Goal: Task Accomplishment & Management: Use online tool/utility

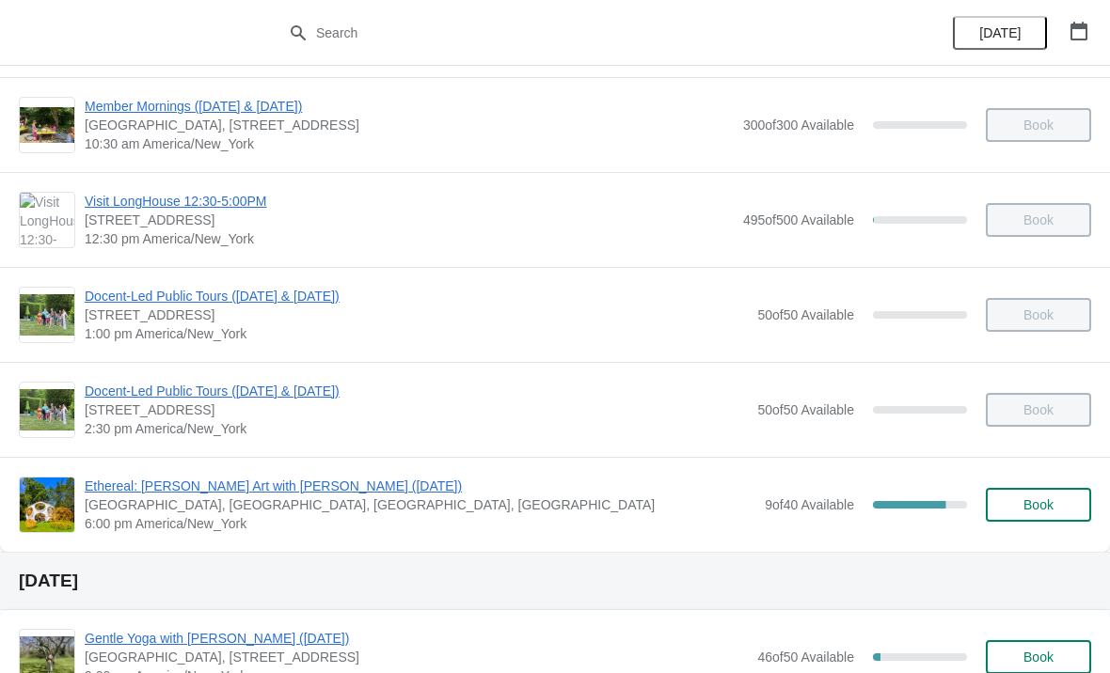
scroll to position [297, 0]
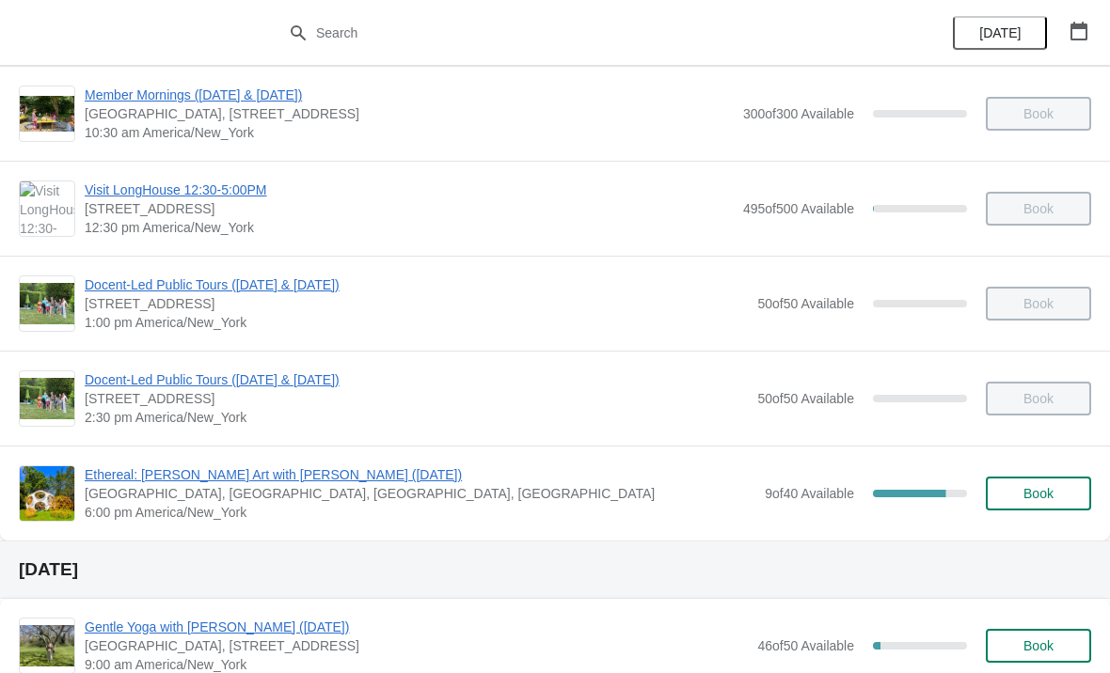
click at [300, 471] on span "Ethereal: [PERSON_NAME] Art with [PERSON_NAME] ([DATE])" at bounding box center [420, 474] width 670 height 19
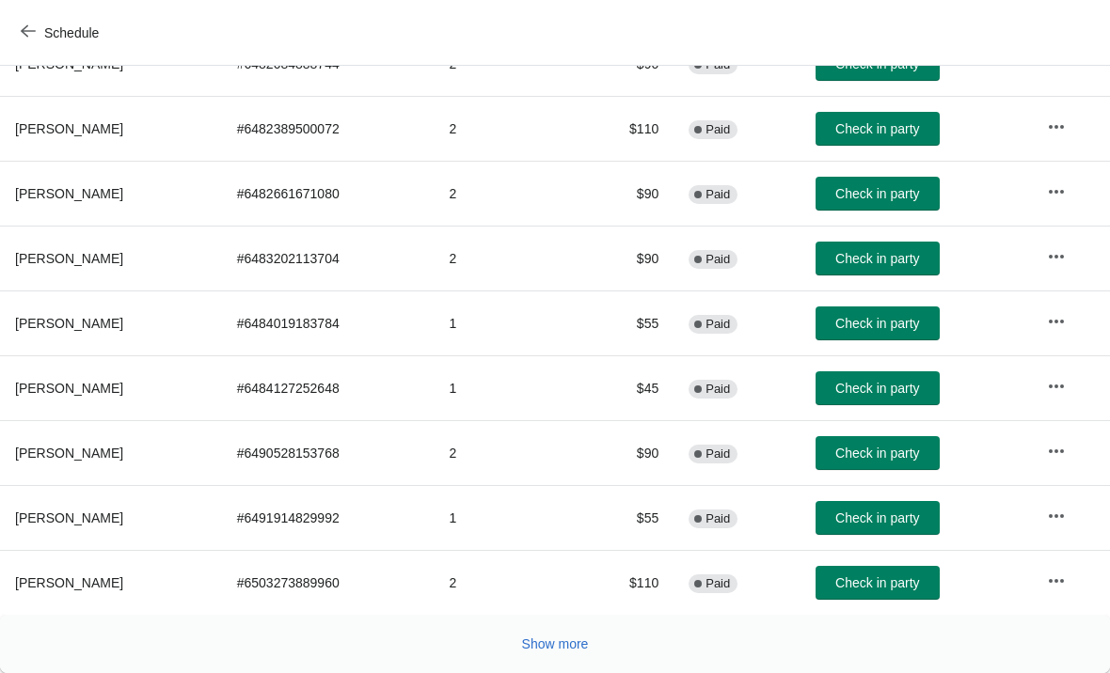
scroll to position [345, 0]
click at [574, 634] on button "Show more" at bounding box center [555, 644] width 82 height 34
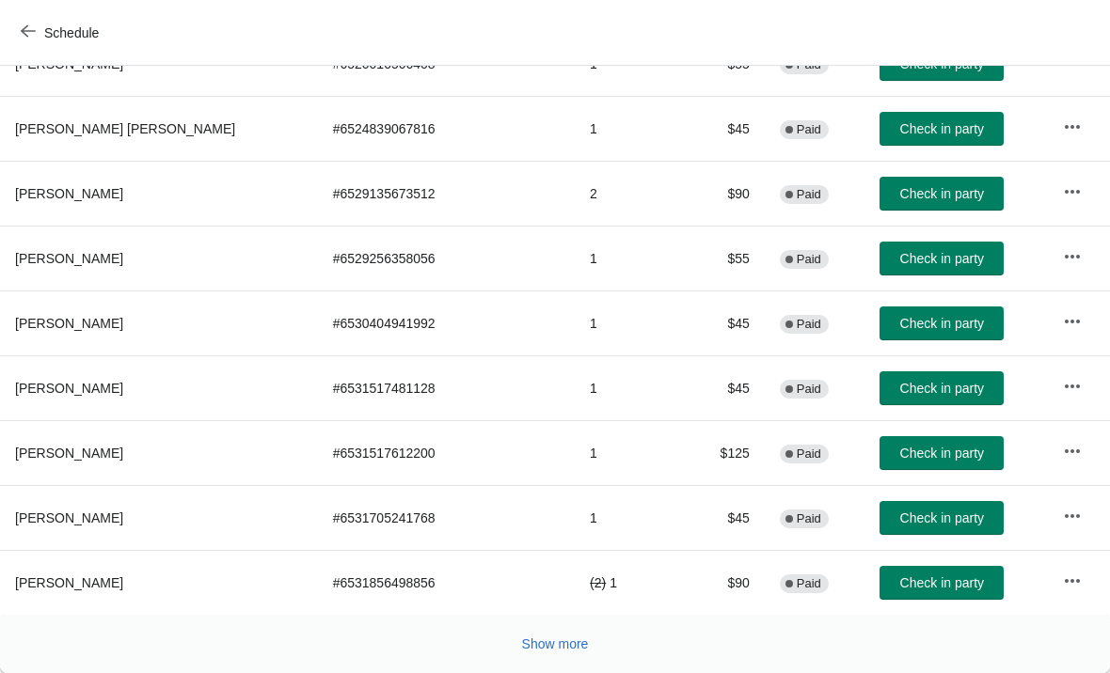
scroll to position [994, 0]
click at [572, 649] on span "Show more" at bounding box center [555, 644] width 67 height 15
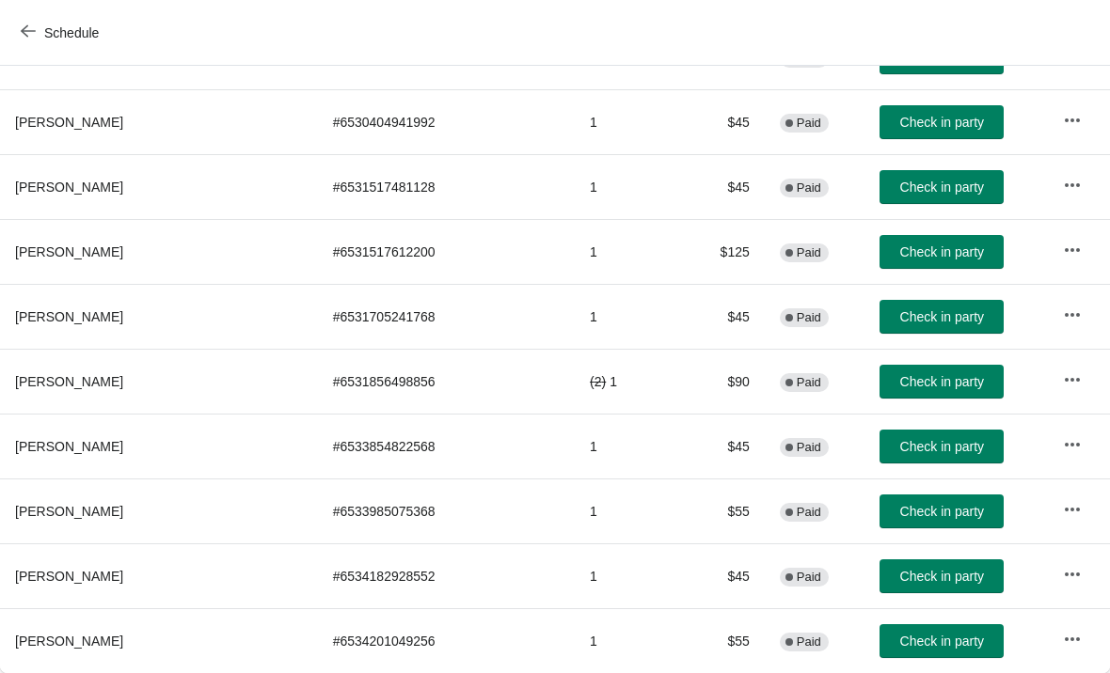
scroll to position [1195, 0]
click at [887, 657] on button "Check in party" at bounding box center [941, 641] width 124 height 34
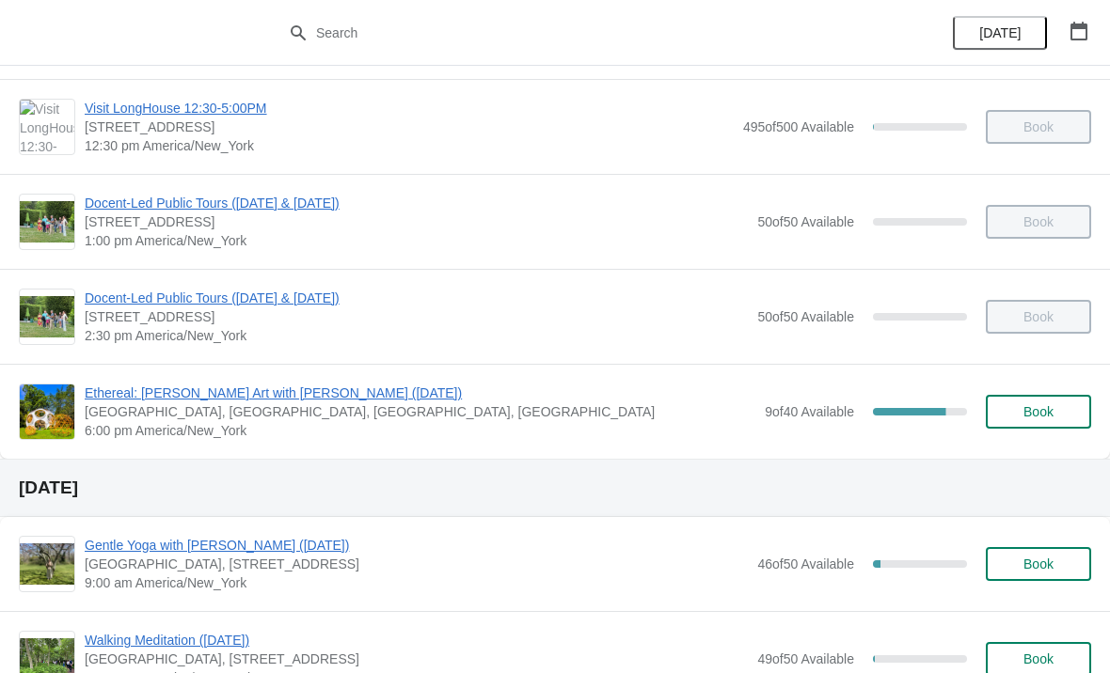
scroll to position [415, 0]
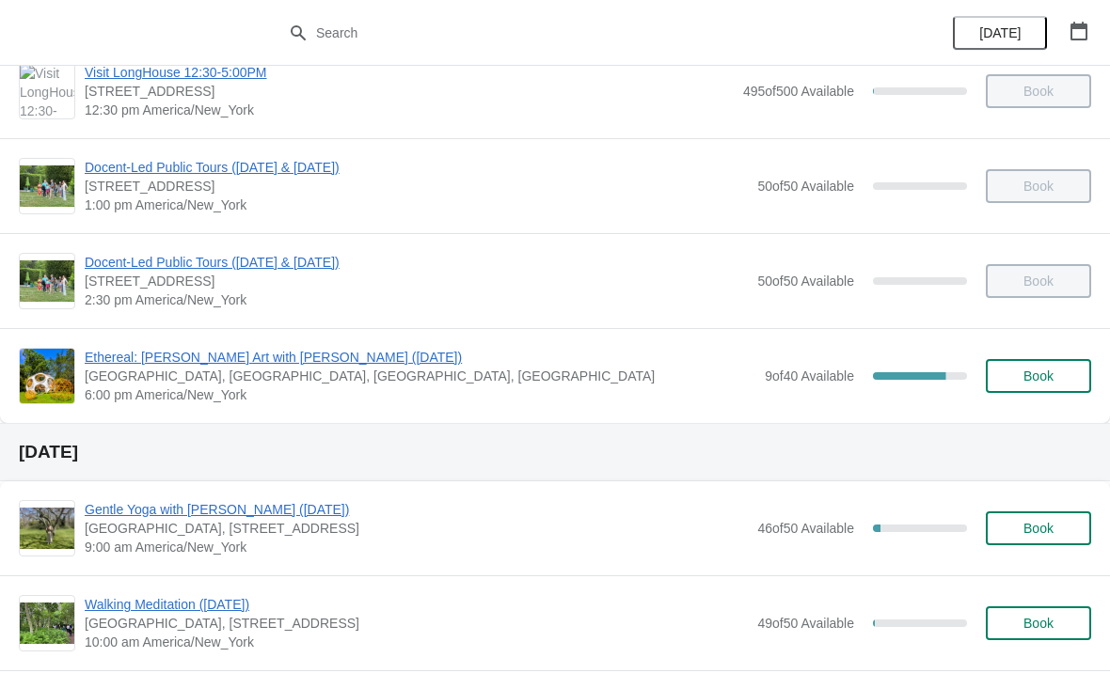
click at [132, 364] on span "Ethereal: [PERSON_NAME] Art with [PERSON_NAME] ([DATE])" at bounding box center [420, 357] width 670 height 19
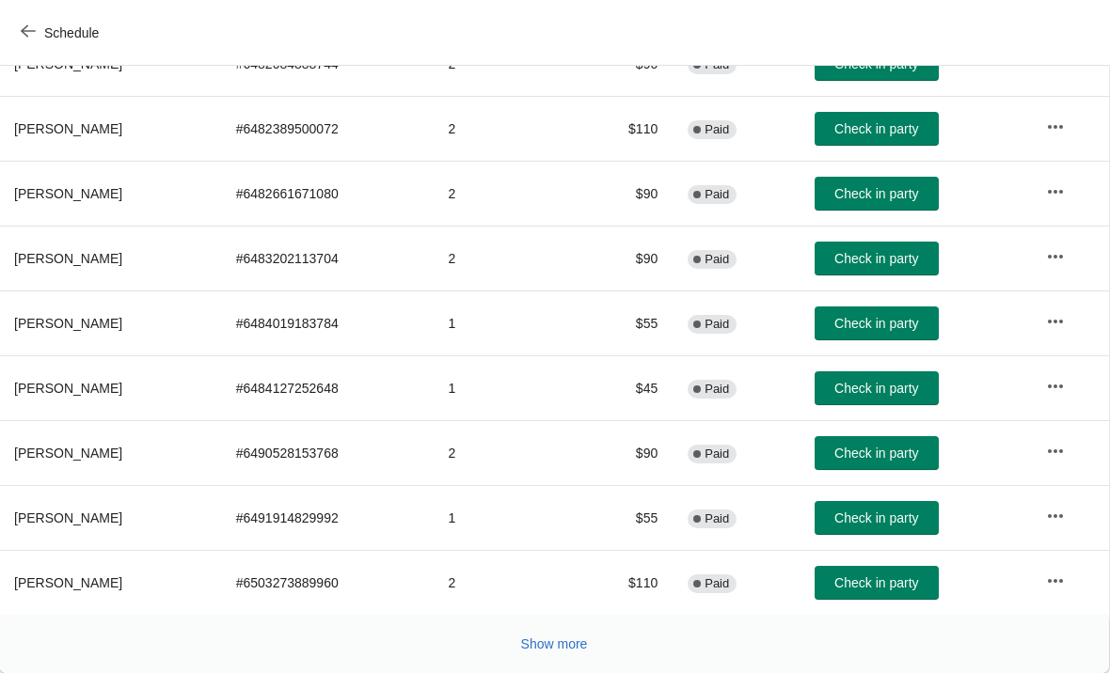
scroll to position [345, 1]
click at [552, 623] on div "Show more" at bounding box center [546, 637] width 1087 height 36
click at [561, 634] on button "Show more" at bounding box center [554, 644] width 82 height 34
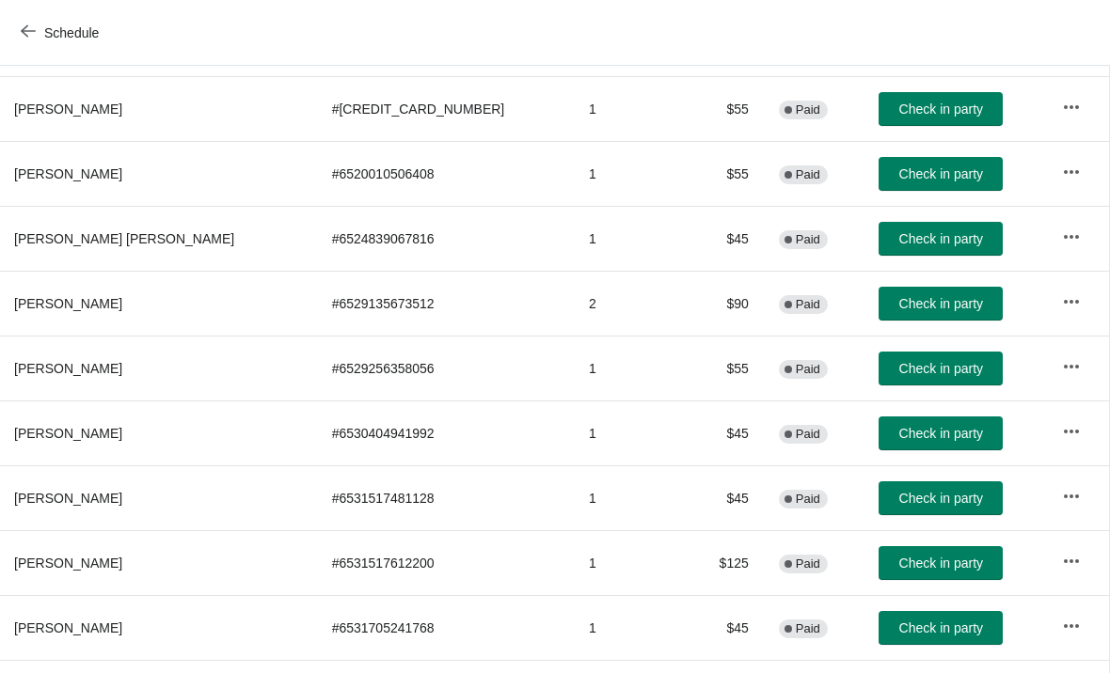
scroll to position [887, 1]
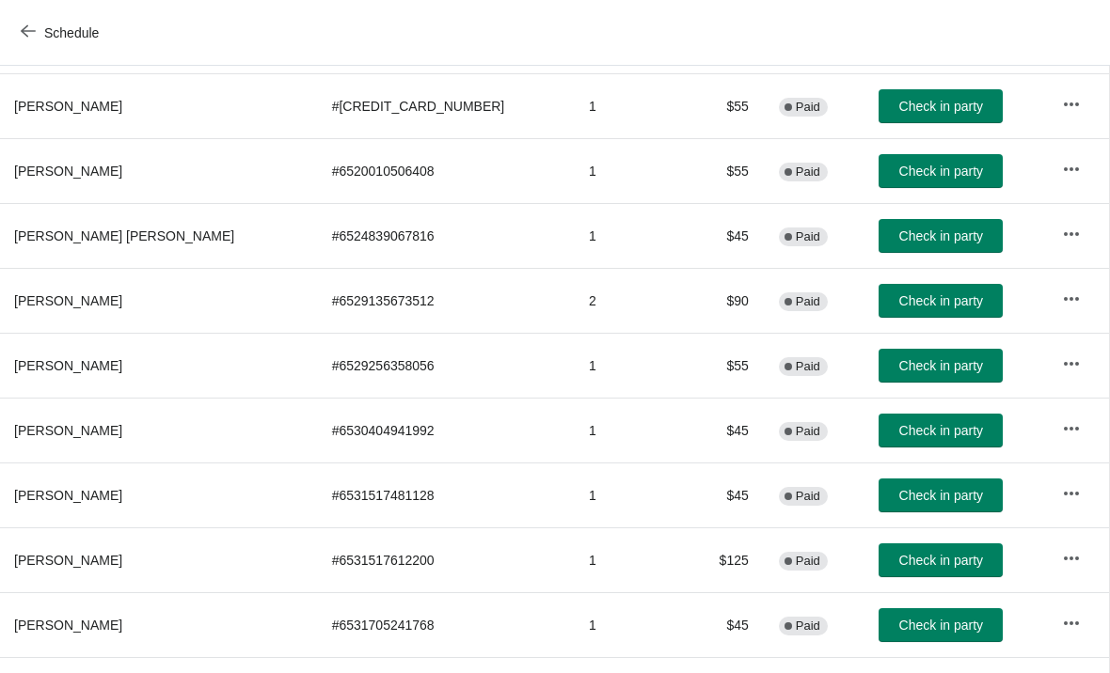
click at [899, 295] on span "Check in party" at bounding box center [941, 300] width 84 height 15
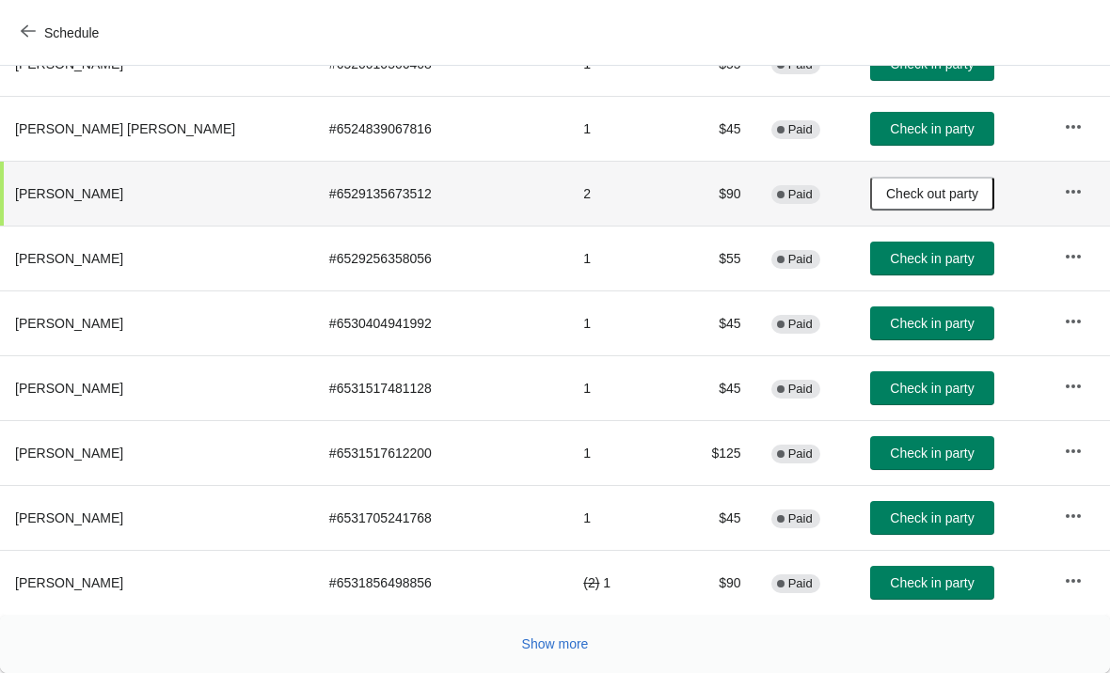
scroll to position [994, 0]
click at [587, 644] on span "Show more" at bounding box center [555, 644] width 67 height 15
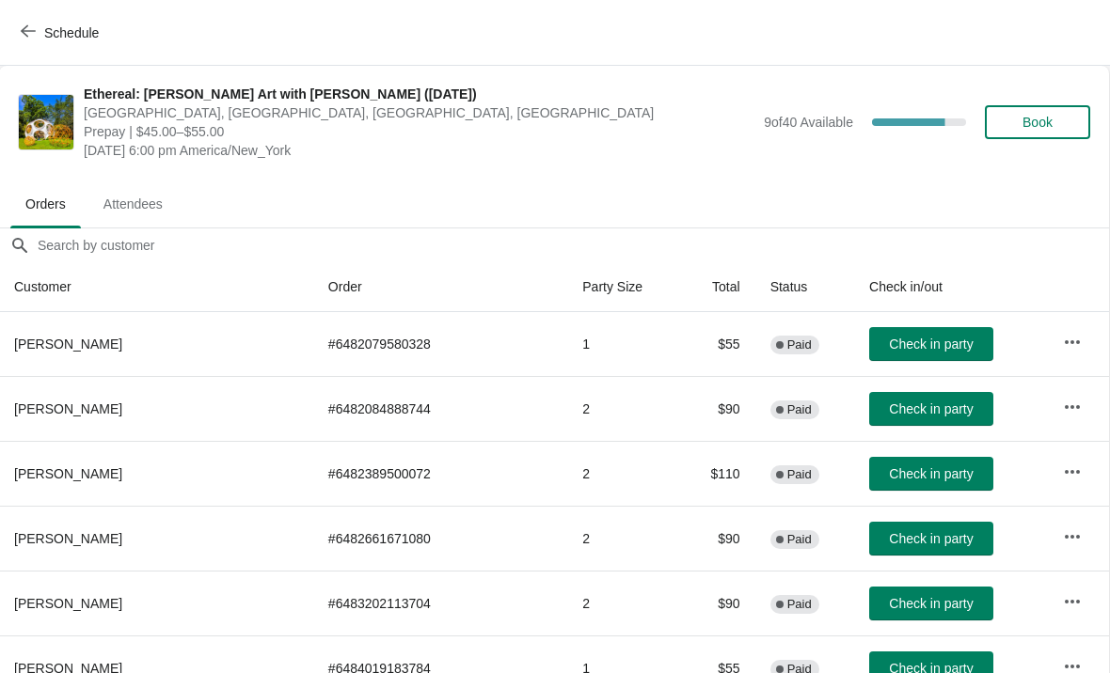
scroll to position [0, 1]
click at [902, 348] on span "Check in party" at bounding box center [931, 344] width 84 height 15
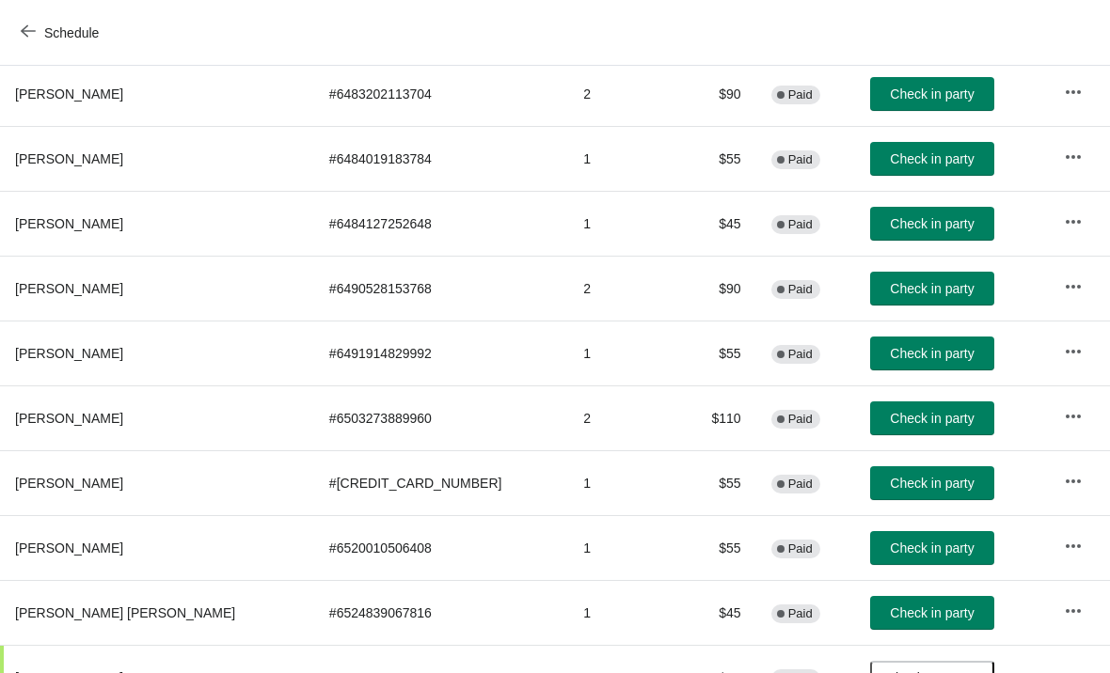
scroll to position [510, 0]
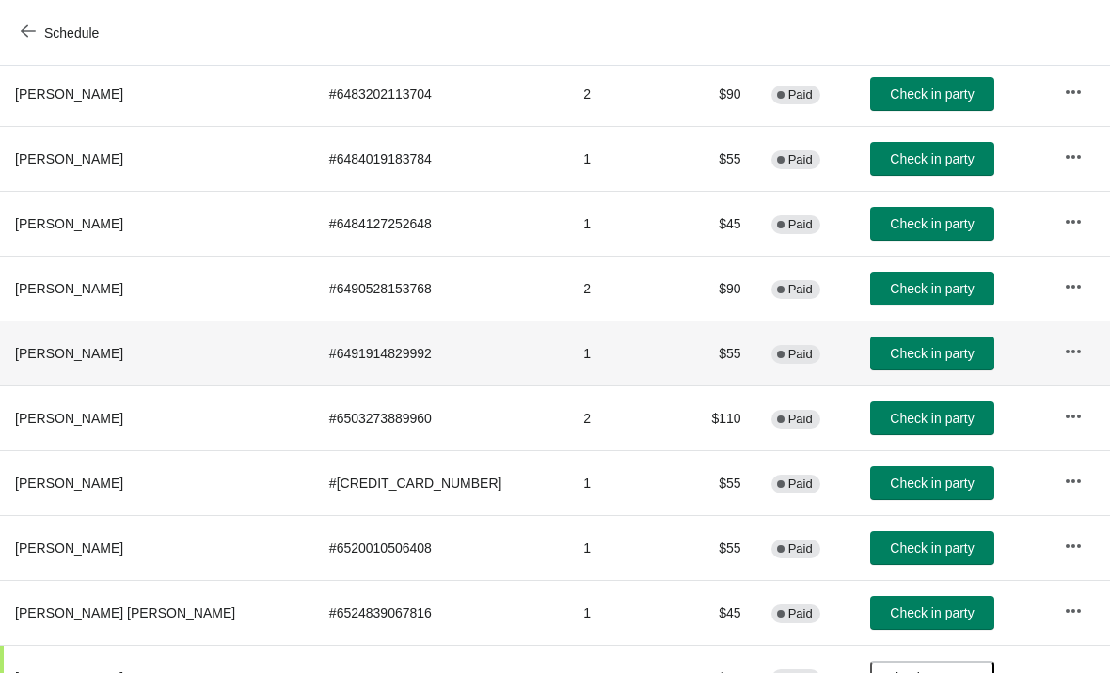
click at [905, 356] on span "Check in party" at bounding box center [931, 353] width 84 height 15
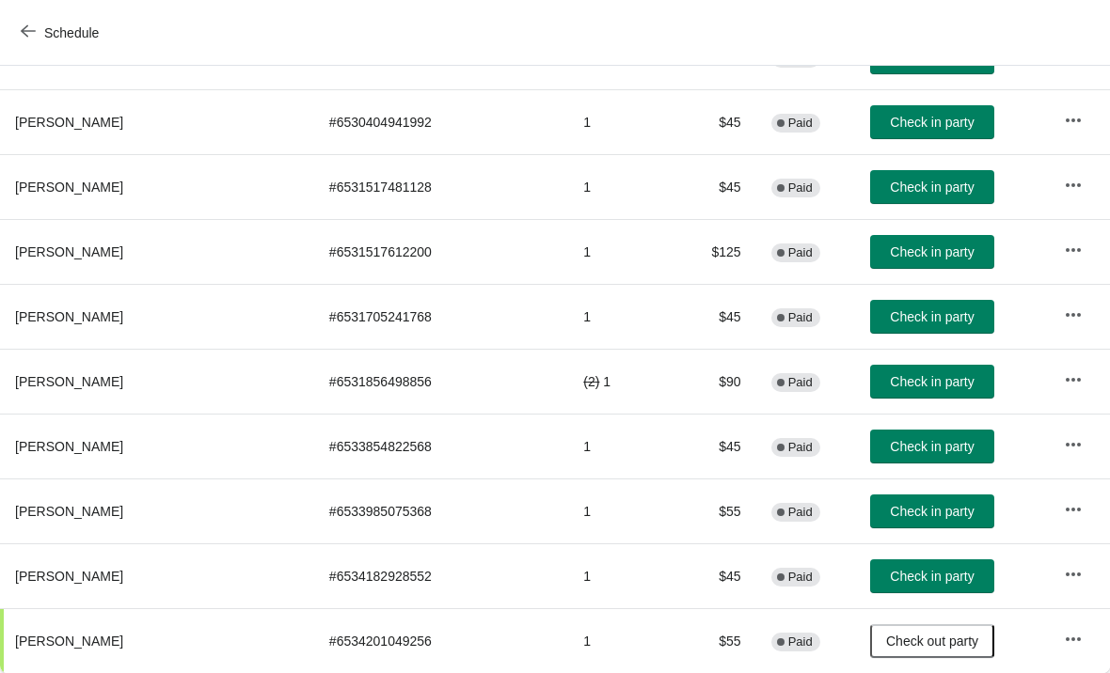
scroll to position [1195, 0]
click at [876, 431] on button "Check in party" at bounding box center [932, 447] width 124 height 34
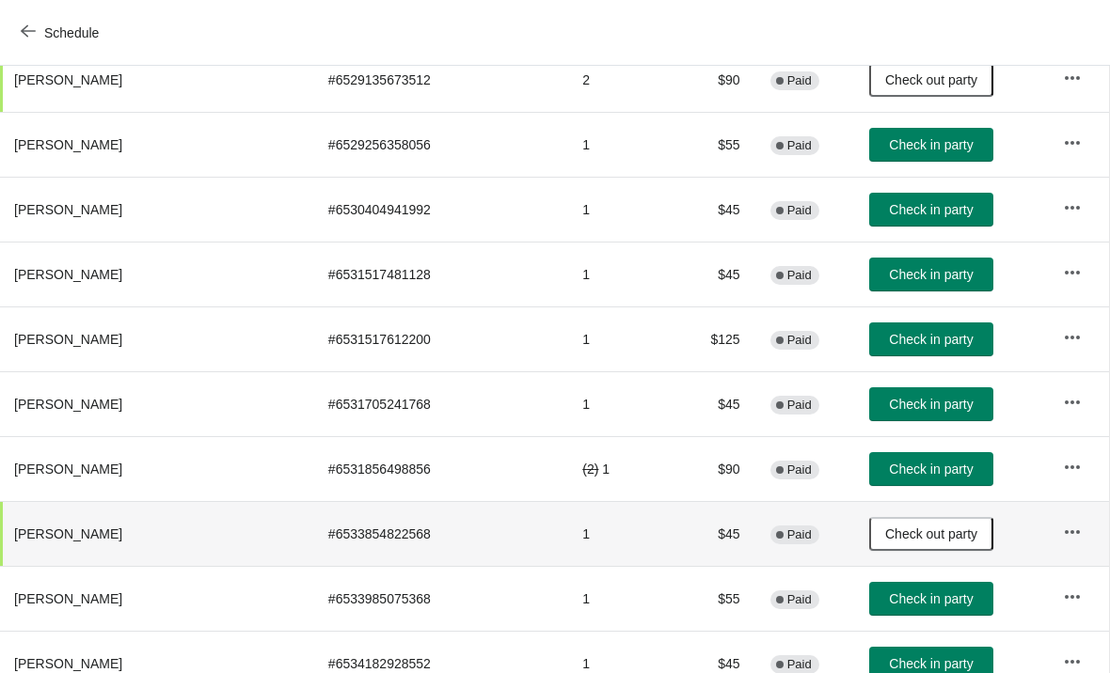
scroll to position [1107, 1]
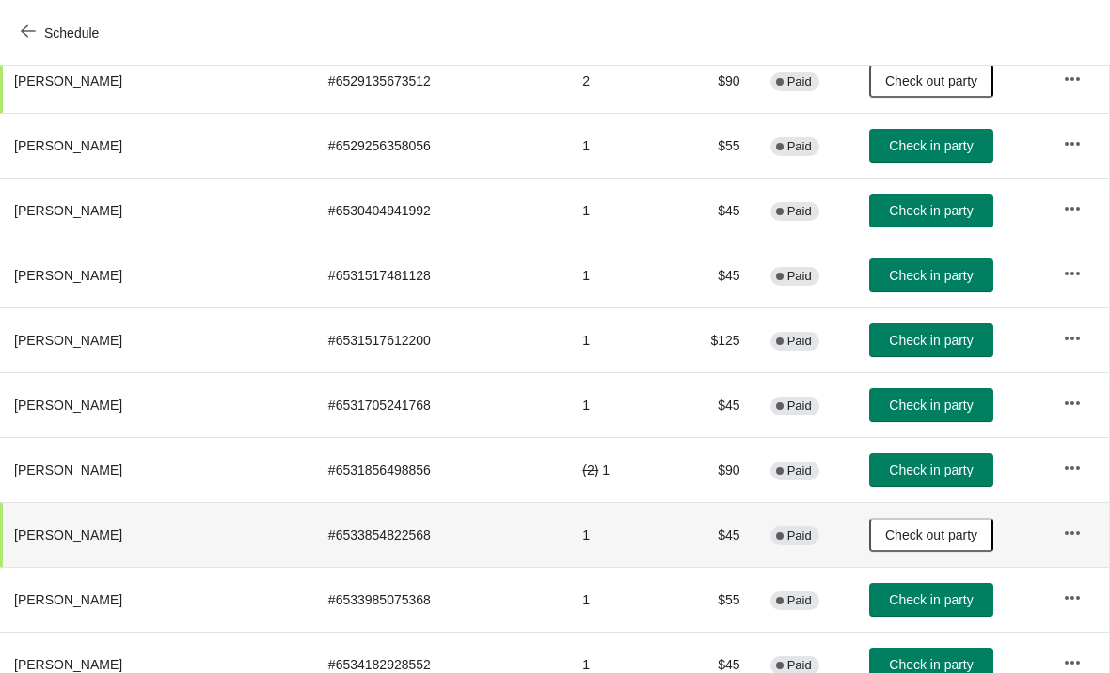
click at [917, 278] on span "Check in party" at bounding box center [931, 275] width 84 height 15
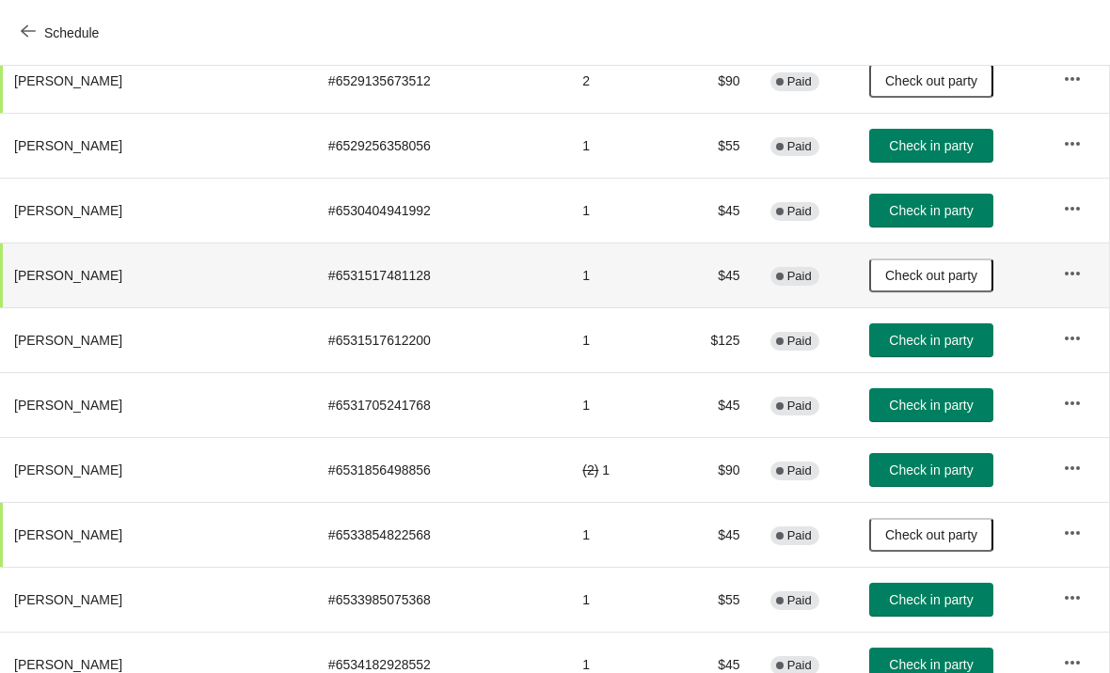
click at [906, 414] on button "Check in party" at bounding box center [931, 405] width 124 height 34
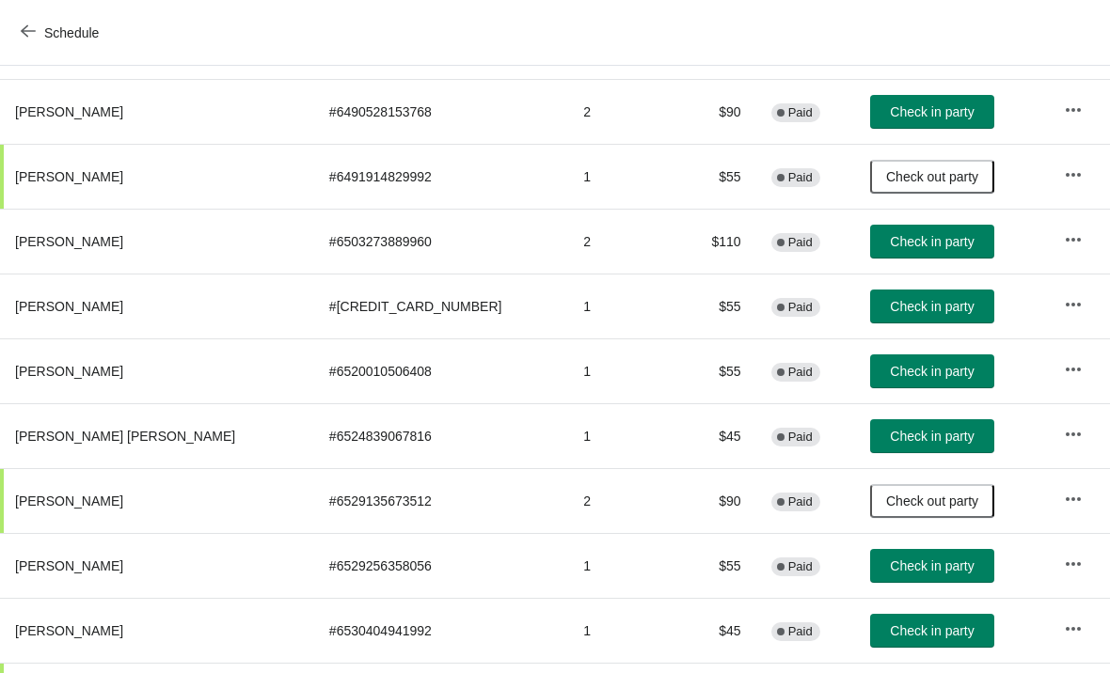
scroll to position [684, 0]
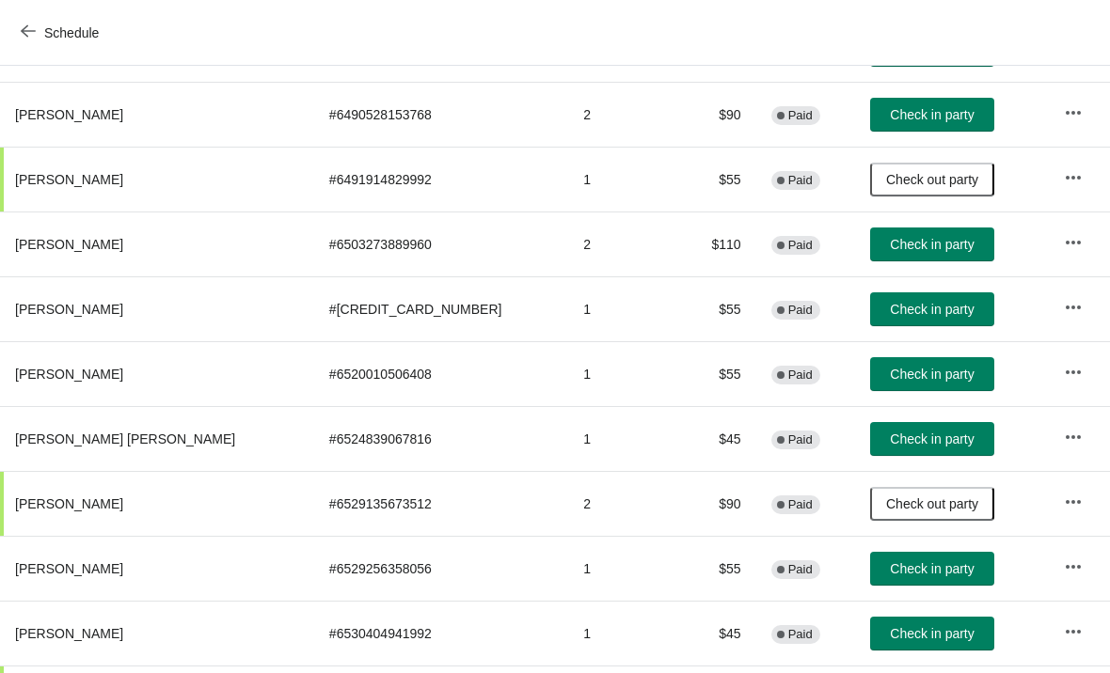
click at [910, 311] on span "Check in party" at bounding box center [931, 309] width 84 height 15
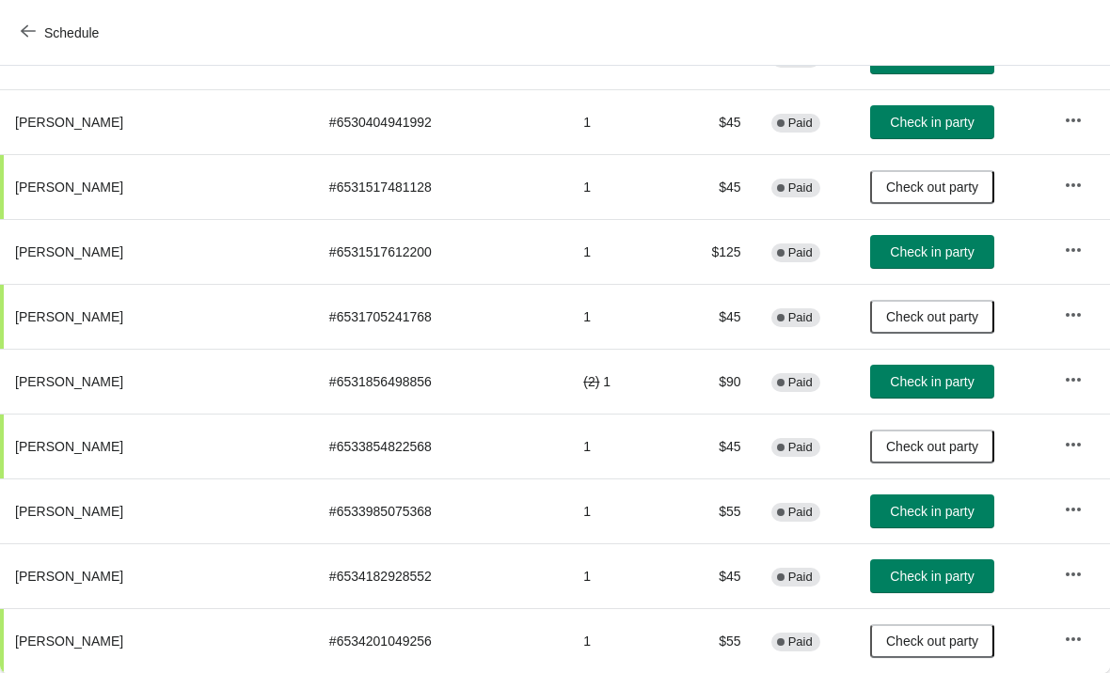
scroll to position [1195, 0]
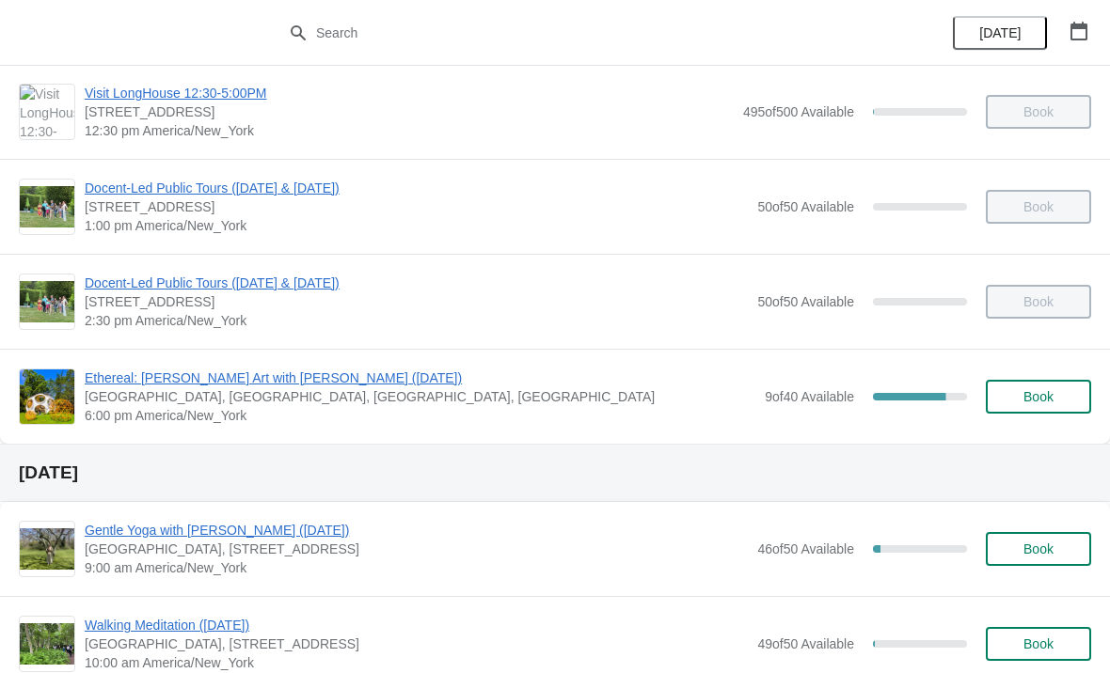
scroll to position [402, 0]
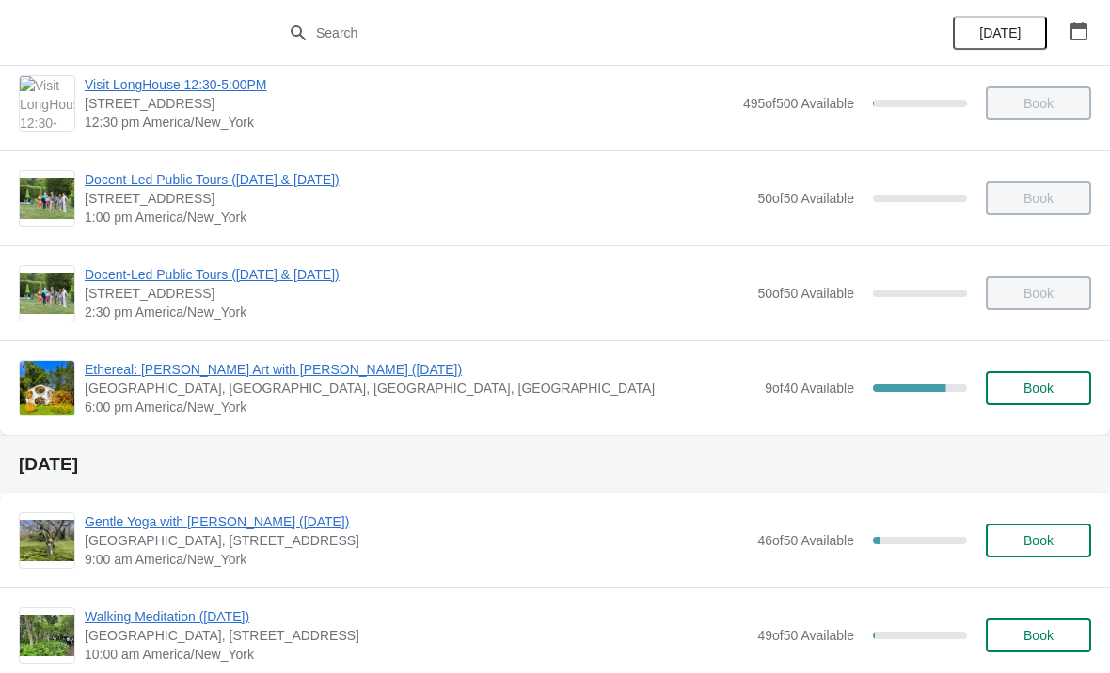
click at [124, 367] on span "Ethereal: [PERSON_NAME] Art with [PERSON_NAME] ([DATE])" at bounding box center [420, 369] width 670 height 19
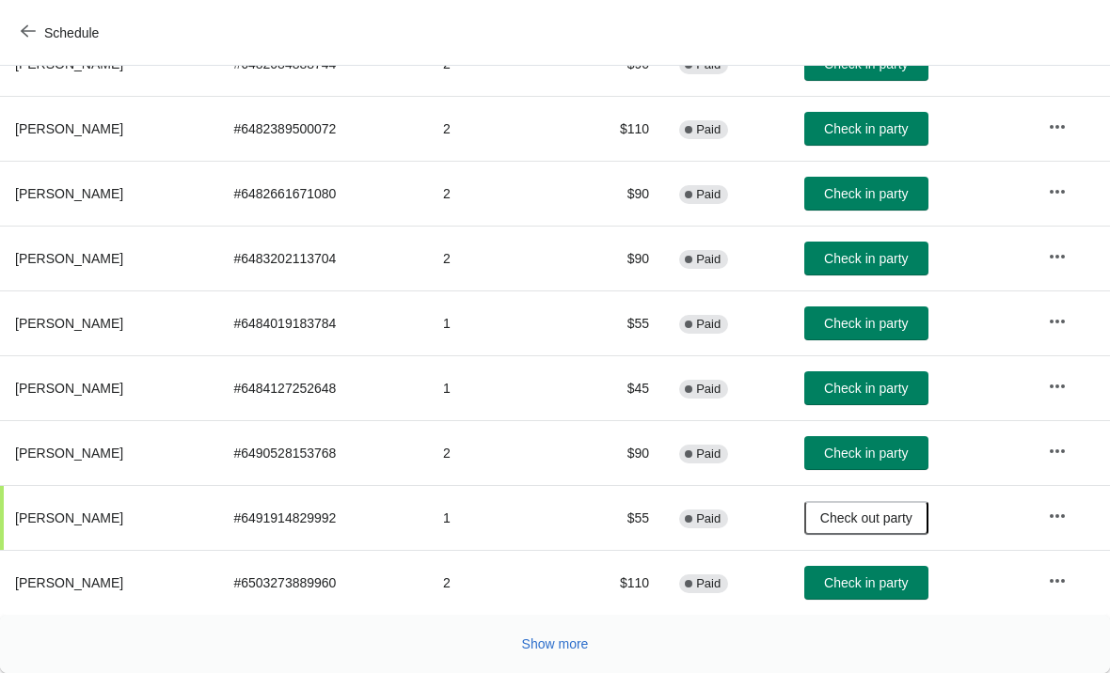
scroll to position [345, 0]
click at [542, 653] on button "Show more" at bounding box center [555, 644] width 82 height 34
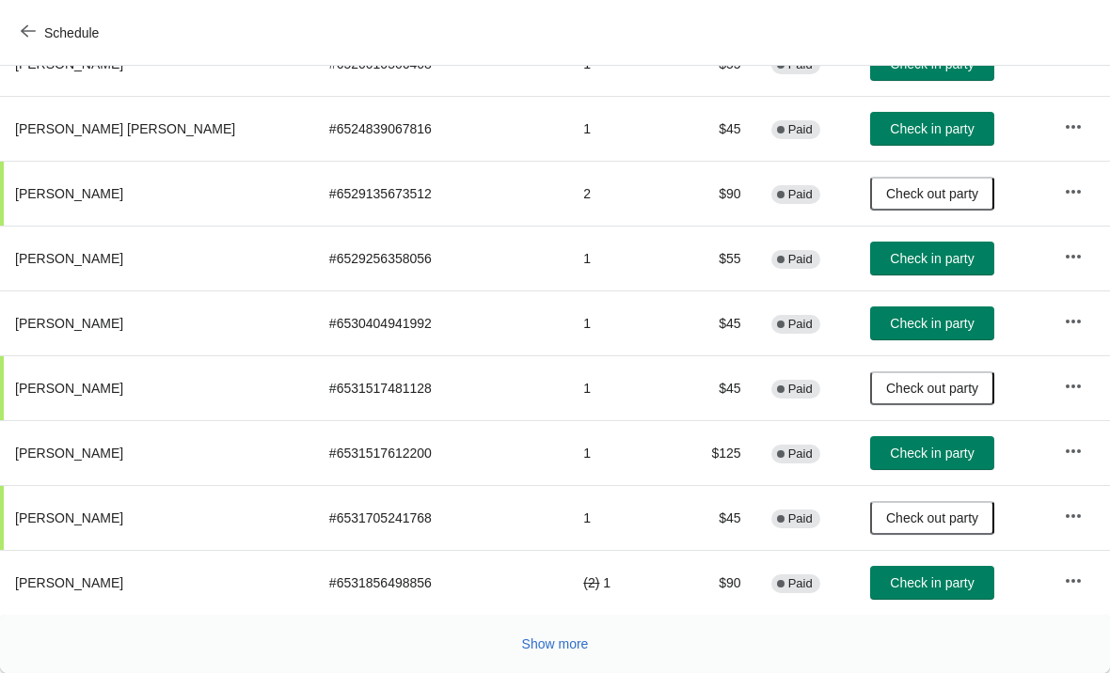
scroll to position [994, 0]
click at [575, 649] on span "Show more" at bounding box center [555, 644] width 67 height 15
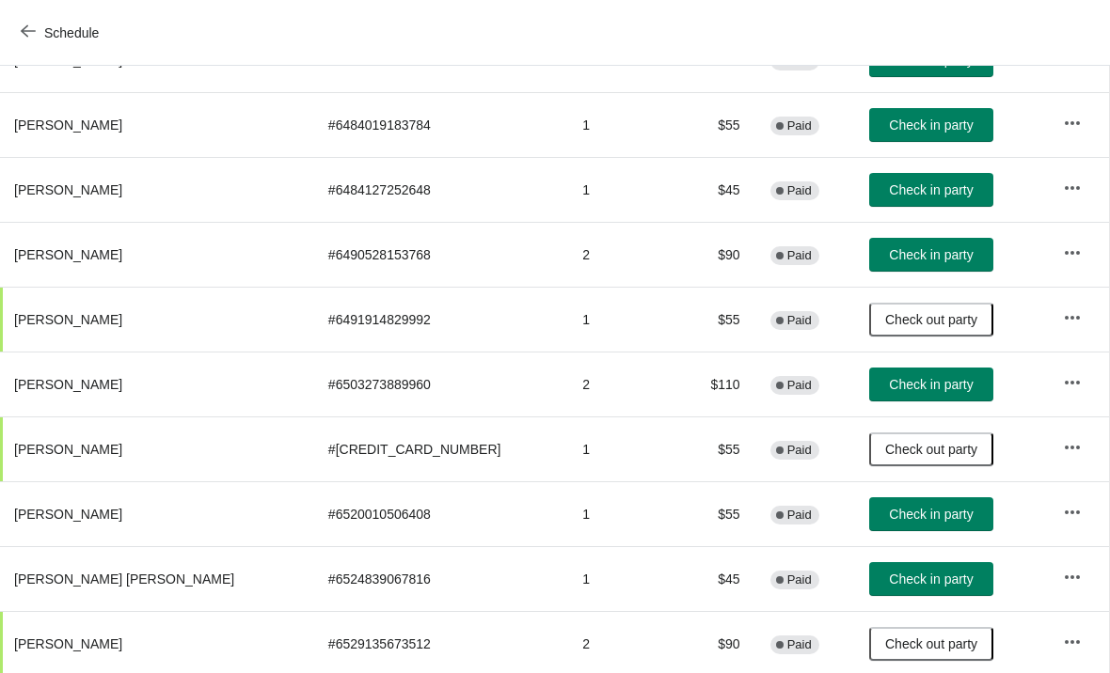
scroll to position [543, 1]
